Goal: Complete application form

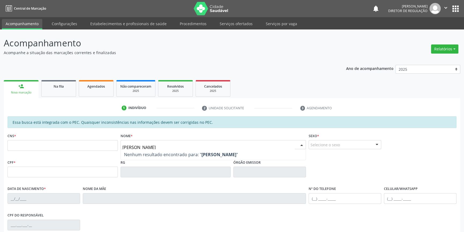
type input "[PERSON_NAME]"
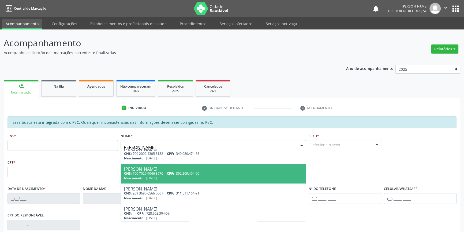
scroll to position [7, 0]
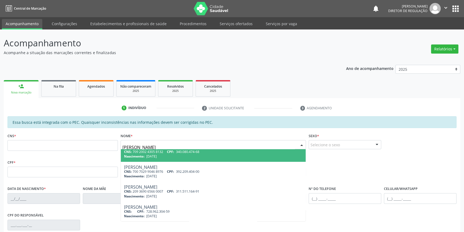
drag, startPoint x: 169, startPoint y: 148, endPoint x: 53, endPoint y: 147, distance: 115.6
click at [50, 147] on div "CNS * Nome * [PERSON_NAME] CNS: 709 2002 4305 8132 CPF: 340.080.474-68 Nascimen…" at bounding box center [231, 145] width 451 height 27
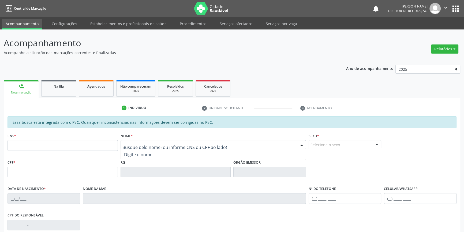
scroll to position [0, 0]
click at [43, 147] on input "text" at bounding box center [62, 145] width 110 height 11
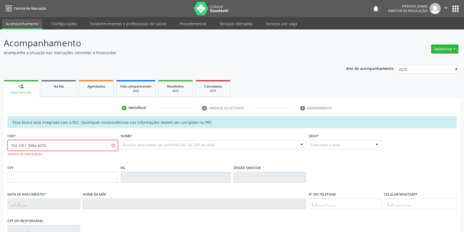
type input "704 1051 3984 4075"
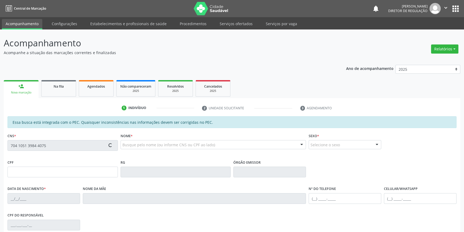
type input "[DATE]"
type input "[PERSON_NAME]"
type input "[PHONE_NUMBER]"
type input "311.523.254-34"
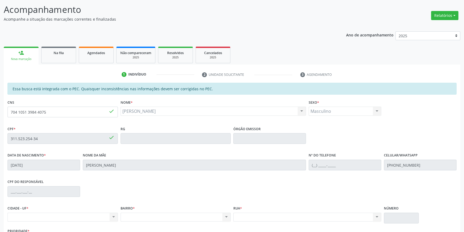
scroll to position [73, 0]
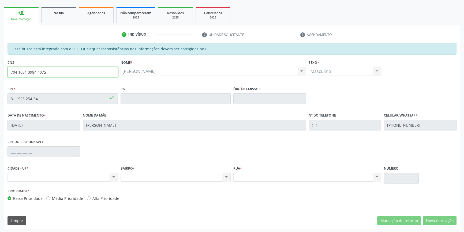
drag, startPoint x: 70, startPoint y: 74, endPoint x: 0, endPoint y: 74, distance: 69.6
click at [0, 74] on div "Acompanhamento Acompanhe a situação das marcações correntes e finalizadas Relat…" at bounding box center [232, 94] width 464 height 276
